Goal: Navigation & Orientation: Find specific page/section

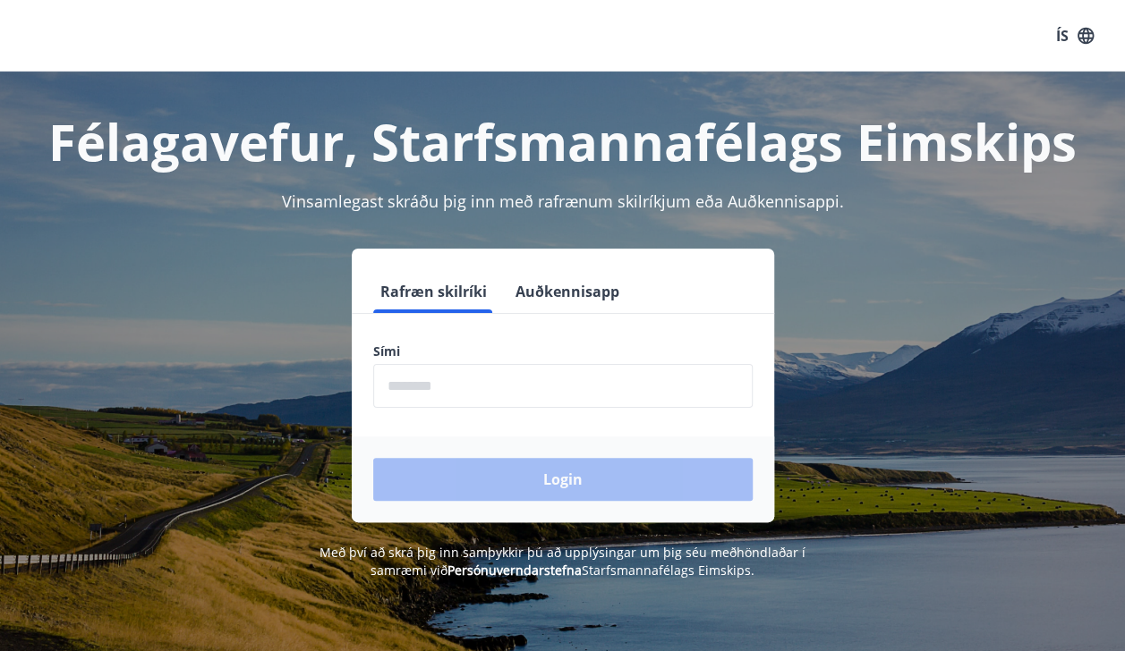
click at [521, 389] on input "phone" at bounding box center [562, 386] width 379 height 44
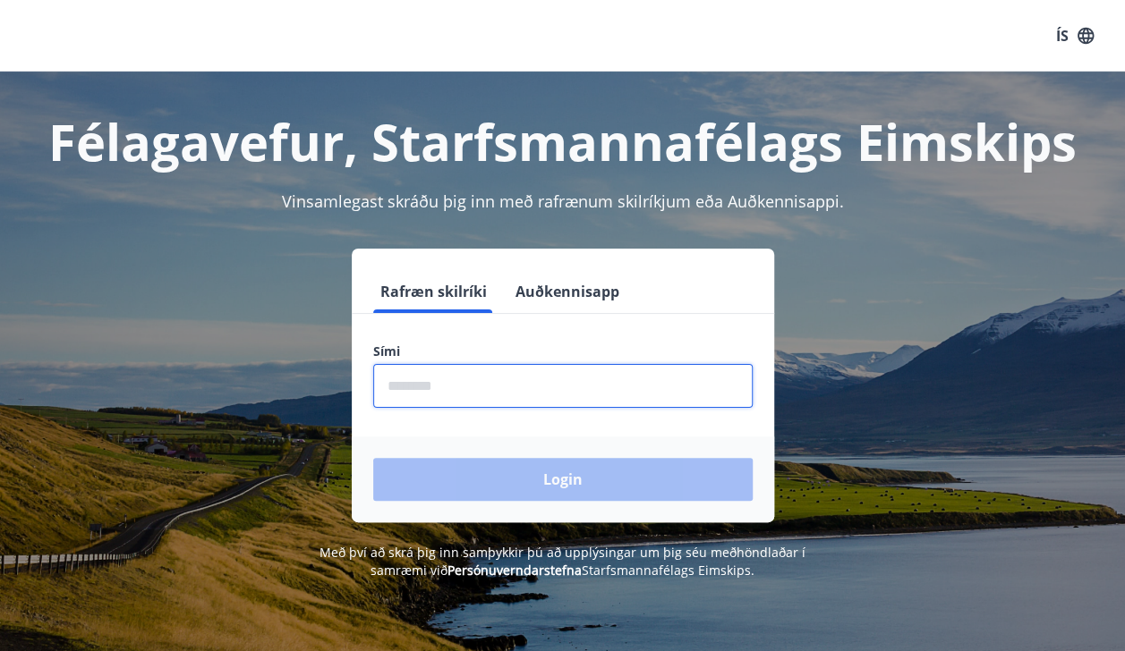
type input "********"
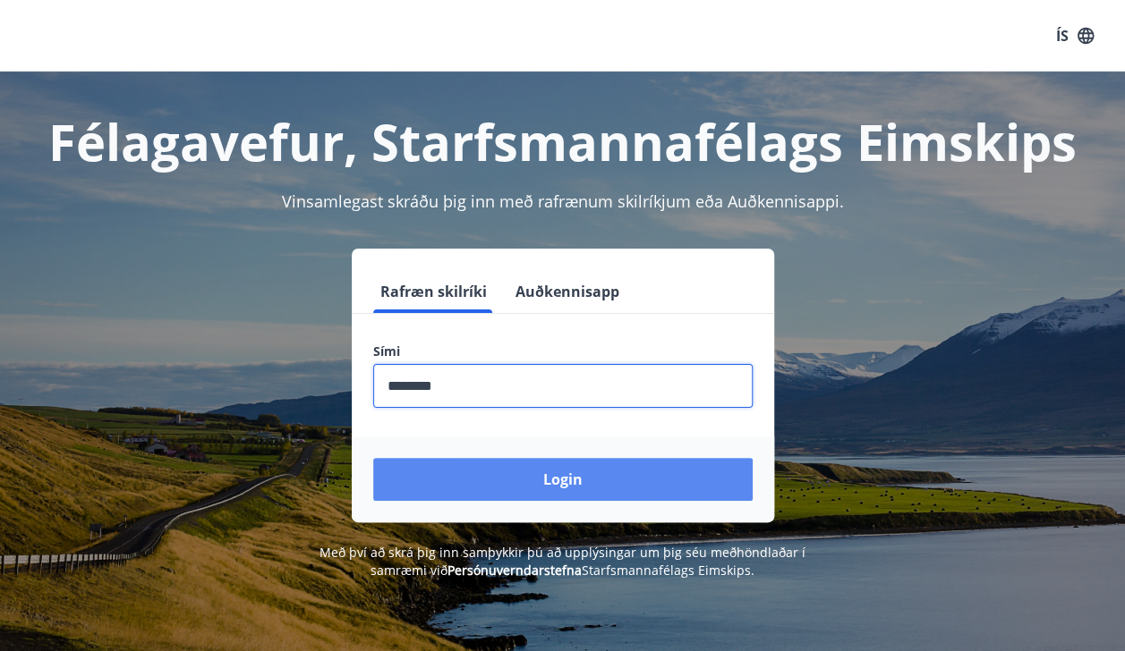
click at [587, 484] on button "Login" at bounding box center [562, 479] width 379 height 43
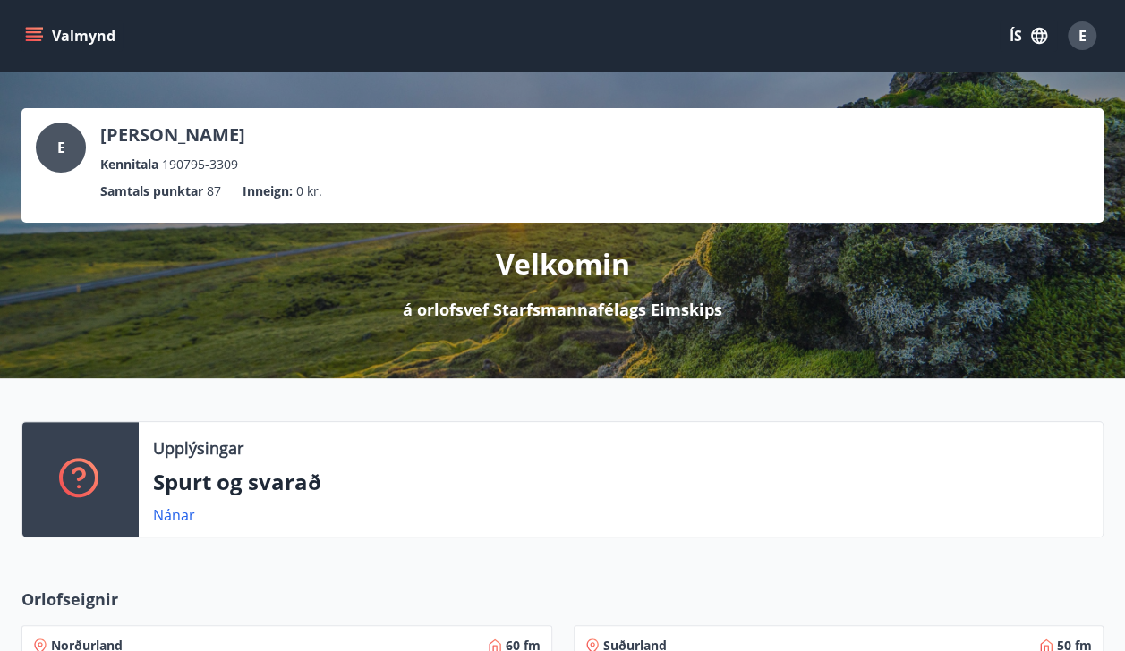
click at [25, 31] on icon "menu" at bounding box center [34, 36] width 18 height 18
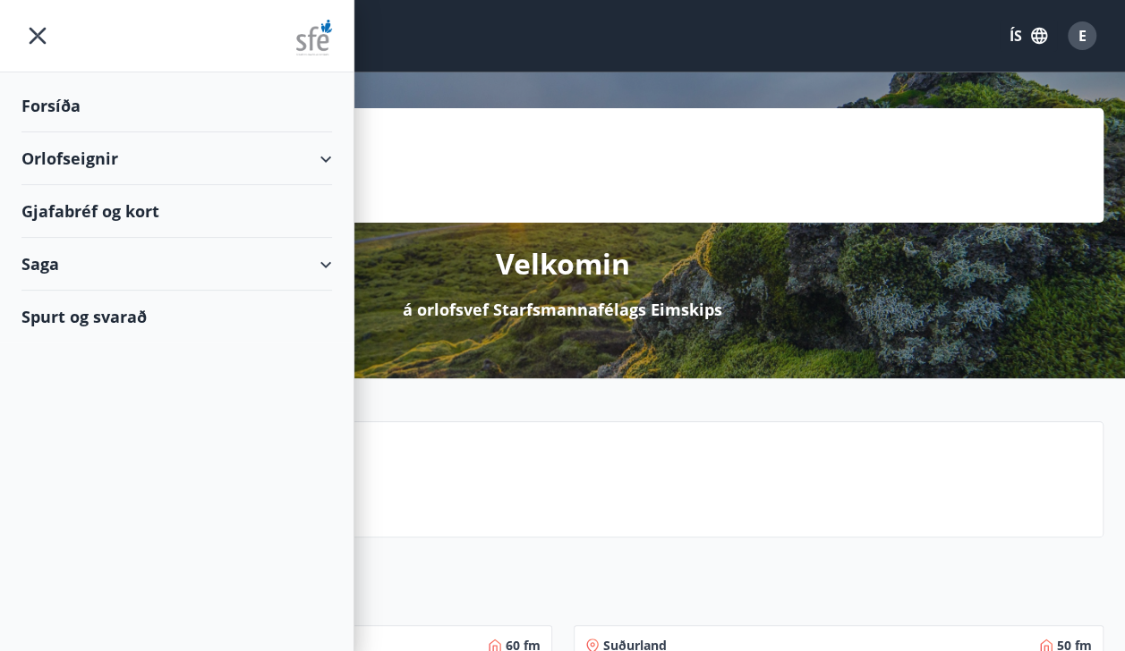
click at [79, 126] on div "Forsíða" at bounding box center [176, 106] width 310 height 53
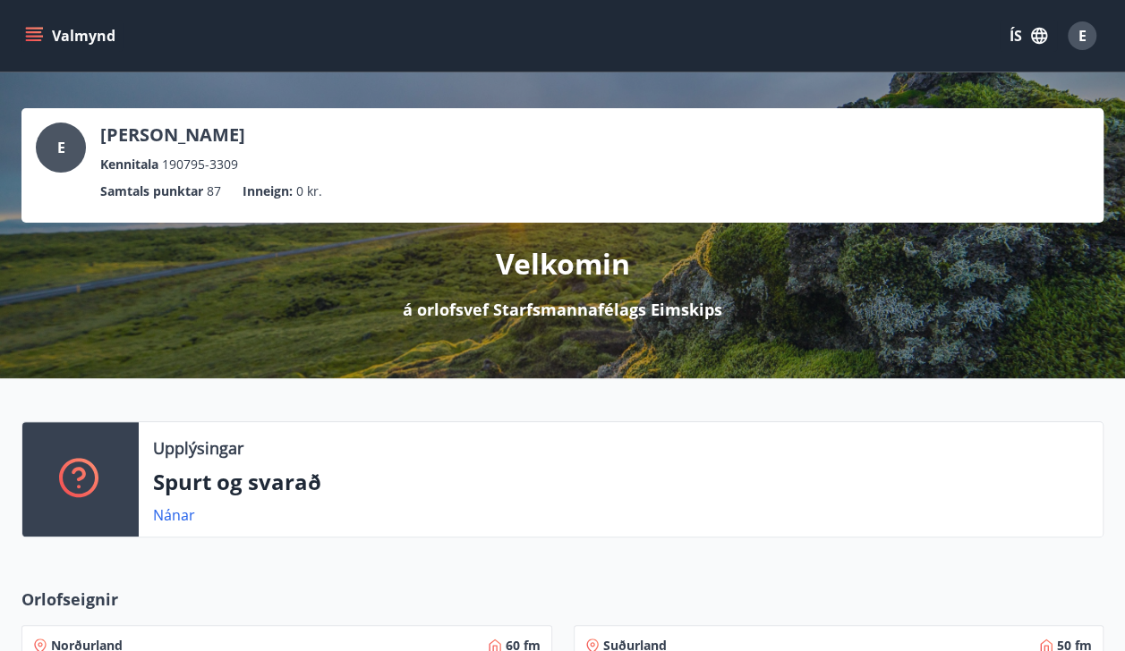
click at [34, 32] on icon "menu" at bounding box center [34, 32] width 16 height 2
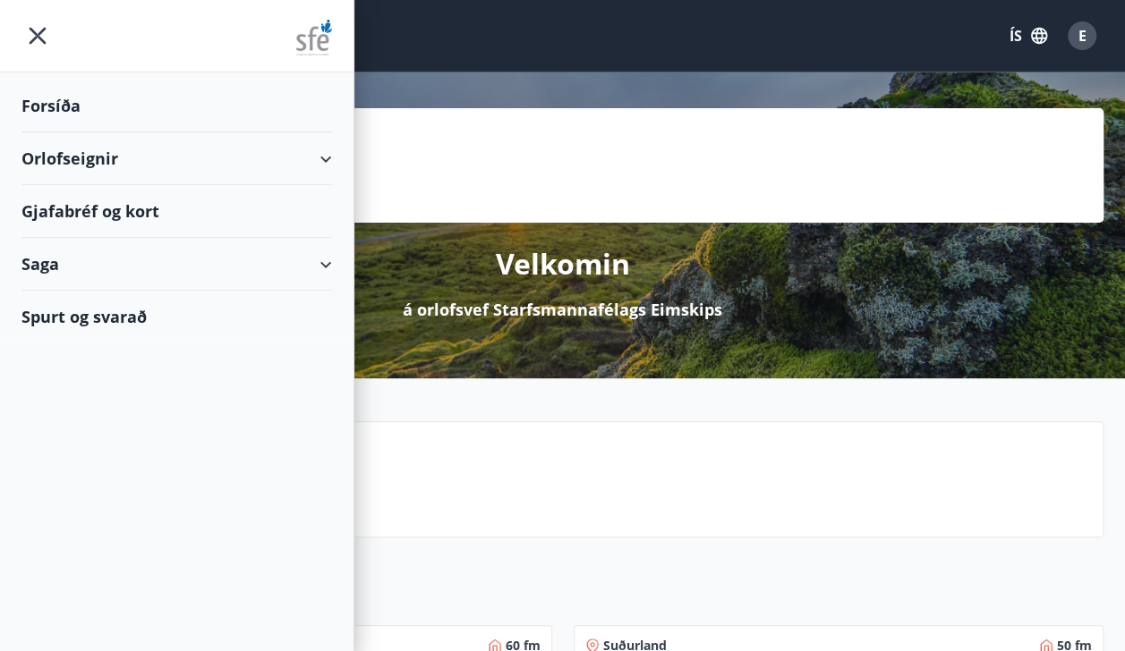
click at [234, 155] on div "Orlofseignir" at bounding box center [176, 158] width 310 height 53
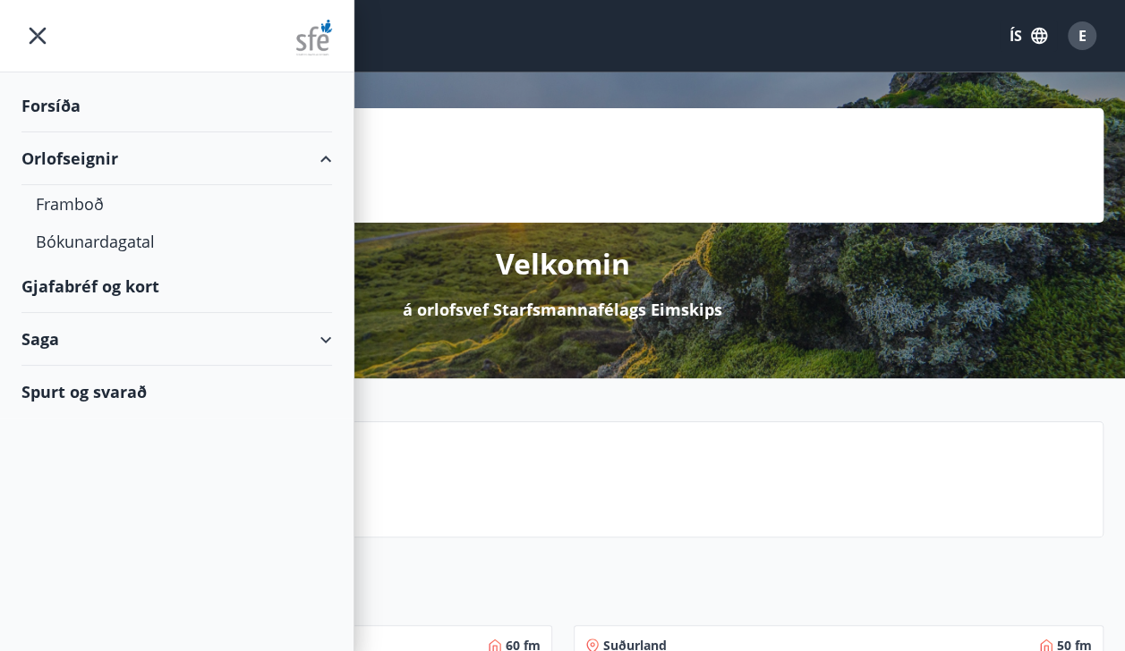
click at [310, 161] on div "Orlofseignir" at bounding box center [176, 158] width 310 height 53
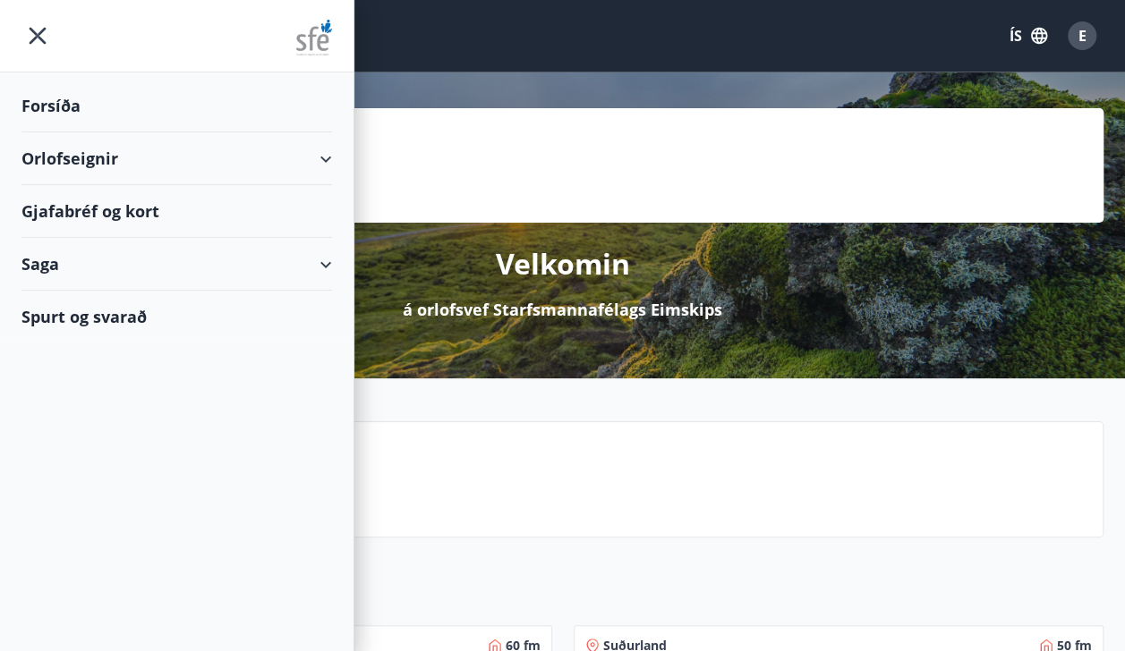
click at [239, 219] on div "Gjafabréf og kort" at bounding box center [176, 211] width 310 height 53
